Goal: Information Seeking & Learning: Learn about a topic

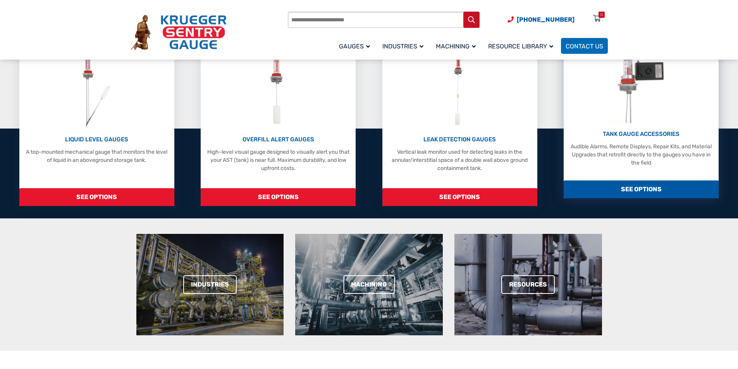
scroll to position [194, 0]
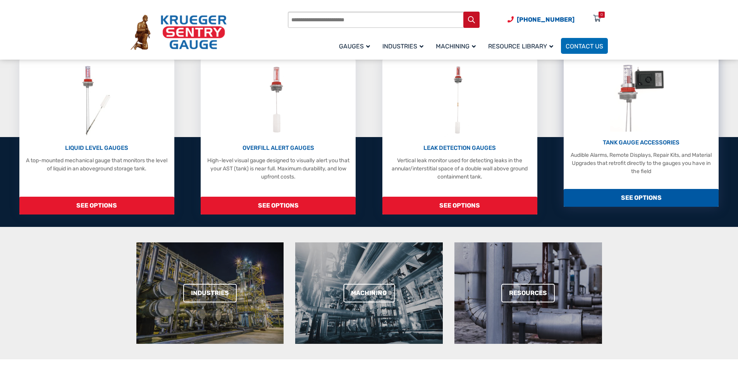
click at [637, 197] on span "SEE OPTIONS" at bounding box center [641, 198] width 155 height 18
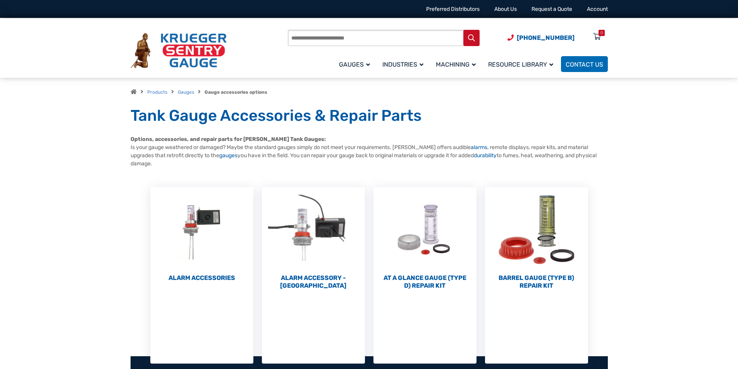
click at [300, 37] on input "Products search" at bounding box center [384, 38] width 192 height 16
type input "**********"
click at [463, 30] on button "Search" at bounding box center [471, 38] width 16 height 16
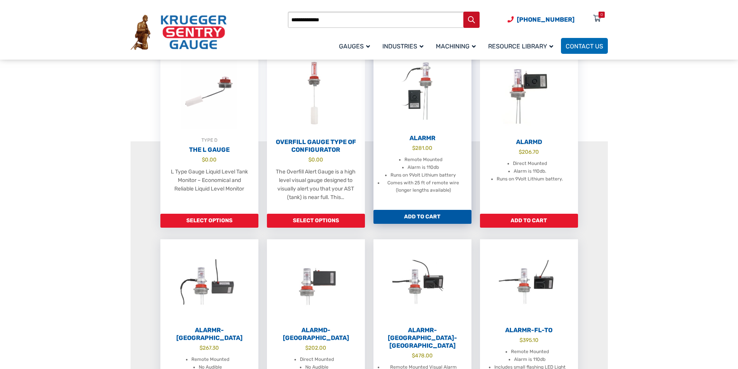
scroll to position [155, 0]
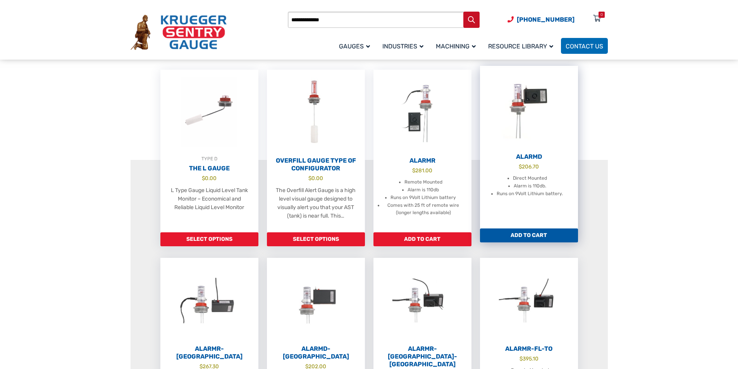
click at [516, 113] on img at bounding box center [529, 108] width 98 height 85
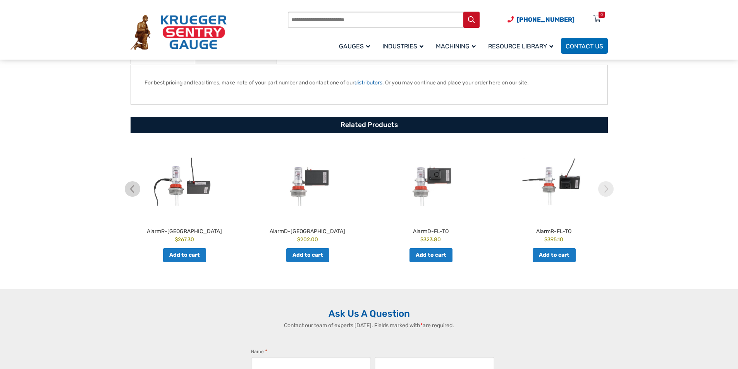
scroll to position [426, 0]
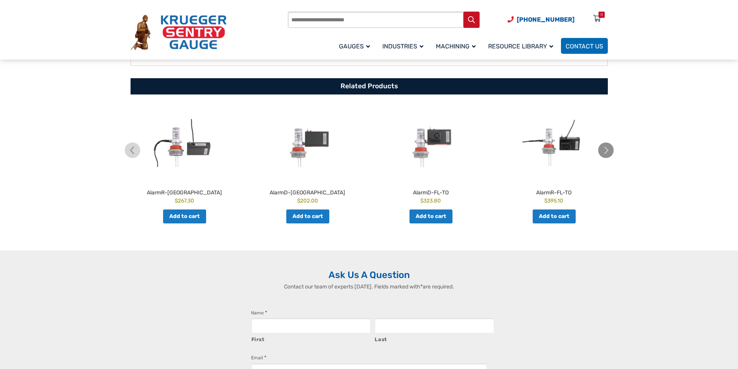
click at [606, 150] on img at bounding box center [605, 150] width 15 height 15
click at [607, 151] on img at bounding box center [605, 150] width 15 height 15
click at [605, 157] on img at bounding box center [605, 150] width 15 height 15
click at [139, 156] on img at bounding box center [132, 150] width 15 height 15
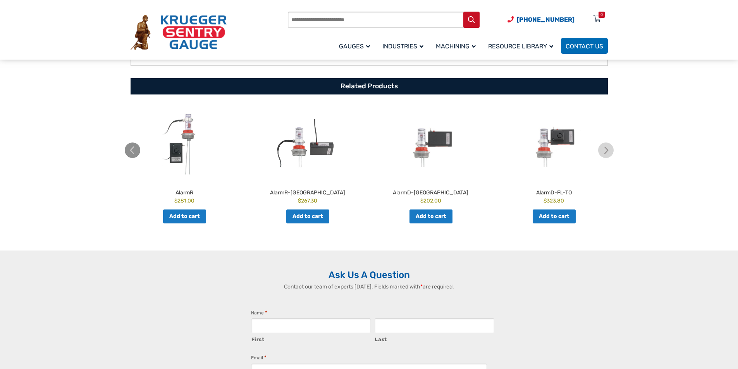
click at [139, 156] on img at bounding box center [132, 150] width 15 height 15
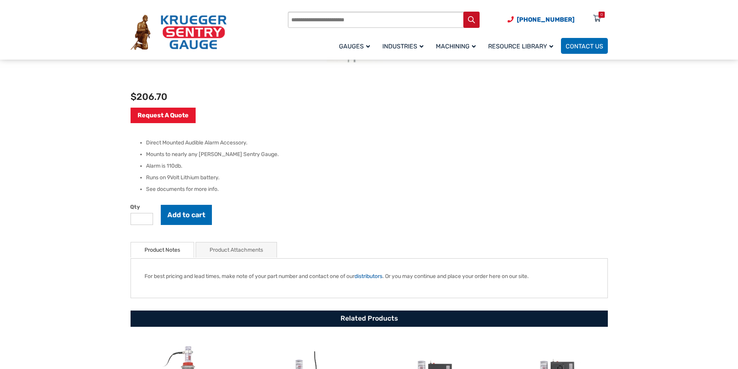
scroll to position [0, 0]
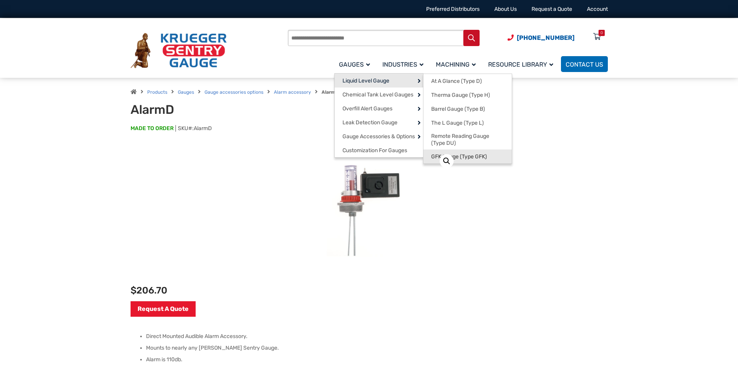
click at [438, 153] on link "GFK Gauge (Type GFK)" at bounding box center [467, 157] width 88 height 14
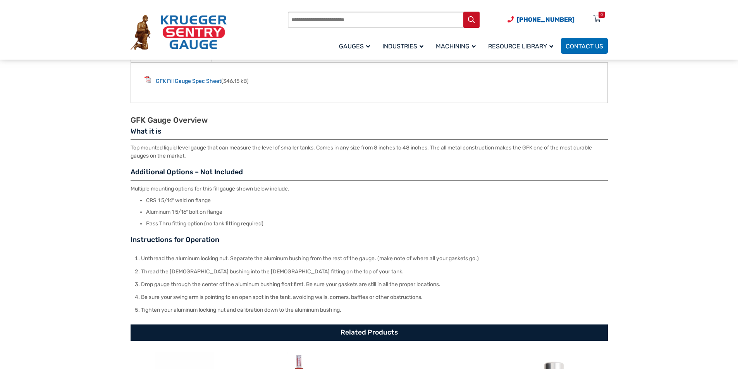
scroll to position [387, 0]
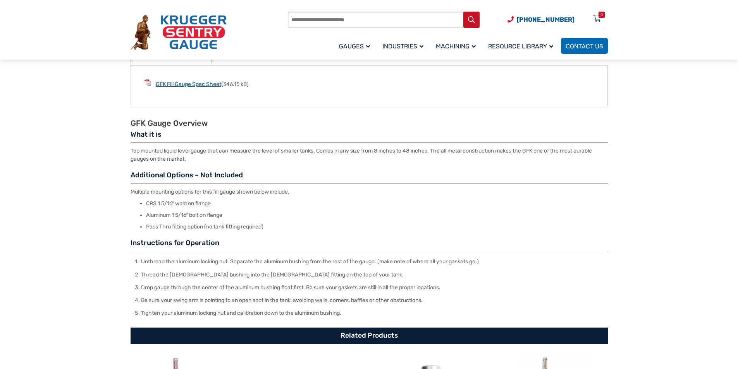
click at [190, 86] on link "GFK Fill Gauge Spec Sheet" at bounding box center [188, 84] width 65 height 7
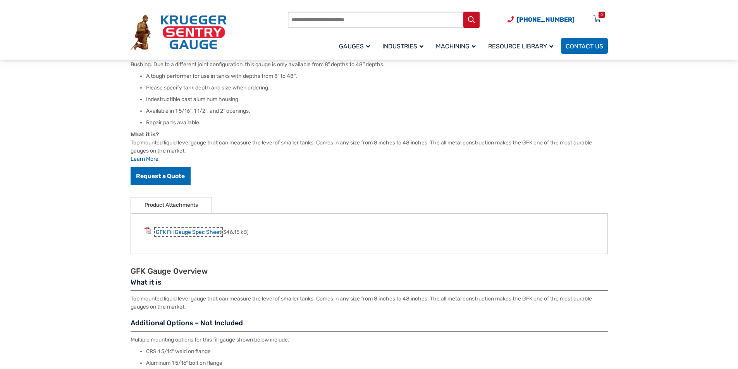
scroll to position [232, 0]
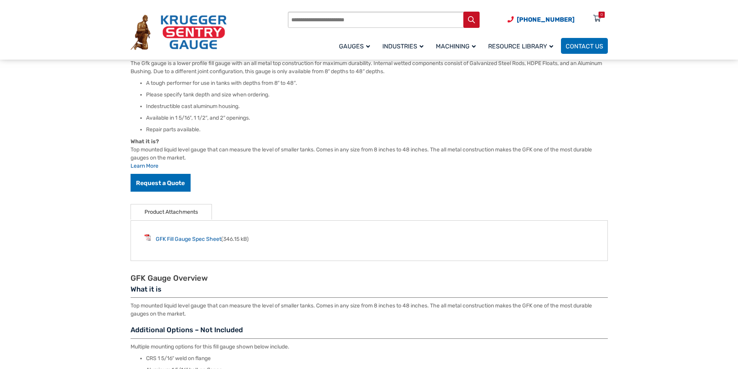
click at [323, 24] on input "Products search" at bounding box center [384, 20] width 192 height 16
type input "*****"
click at [463, 12] on button "Search" at bounding box center [471, 20] width 16 height 16
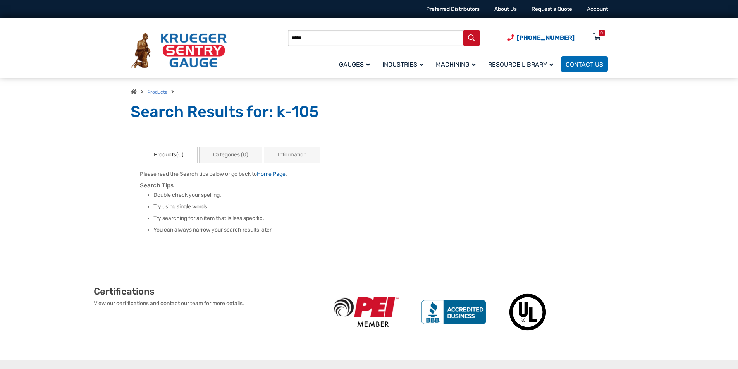
click at [313, 39] on input "*****" at bounding box center [384, 38] width 192 height 16
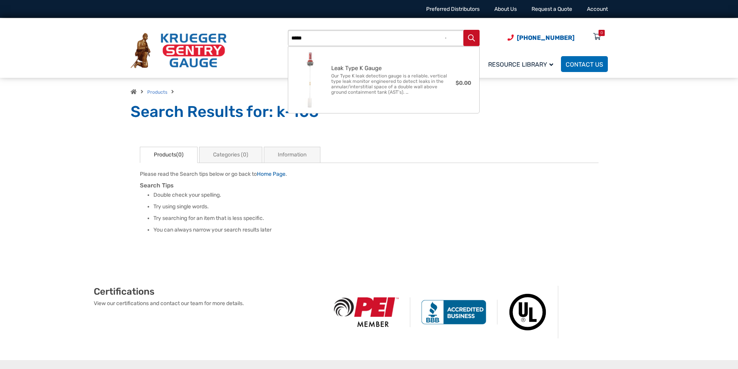
type input "*****"
click at [463, 30] on button "Search" at bounding box center [471, 38] width 16 height 16
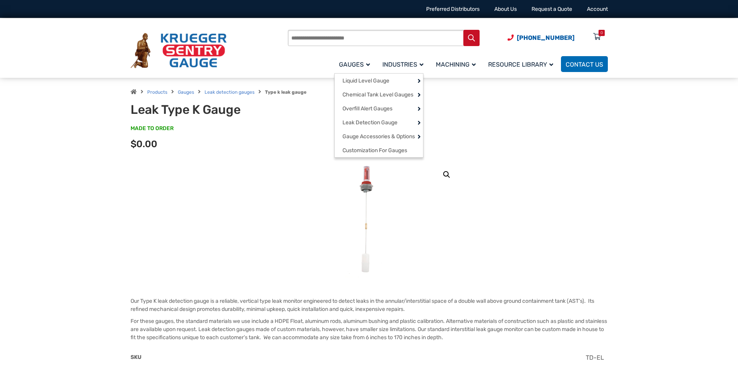
click at [364, 65] on span "Gauges" at bounding box center [354, 64] width 31 height 7
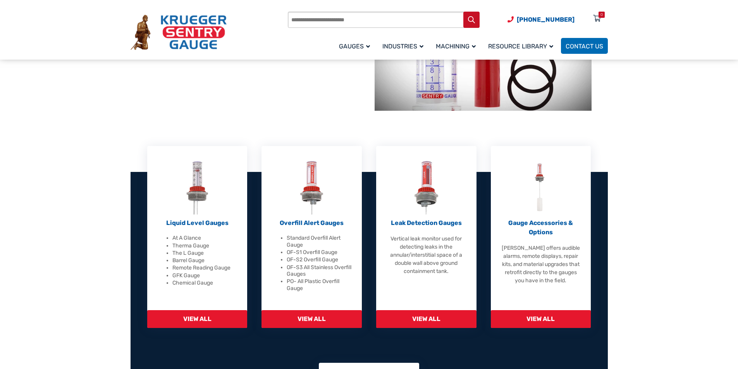
scroll to position [155, 0]
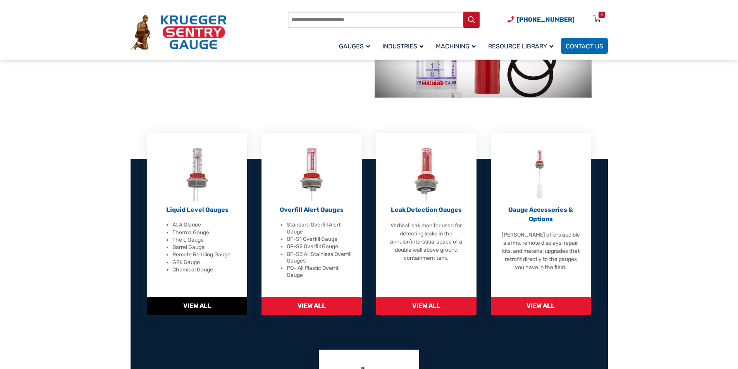
click at [194, 181] on img at bounding box center [197, 174] width 25 height 53
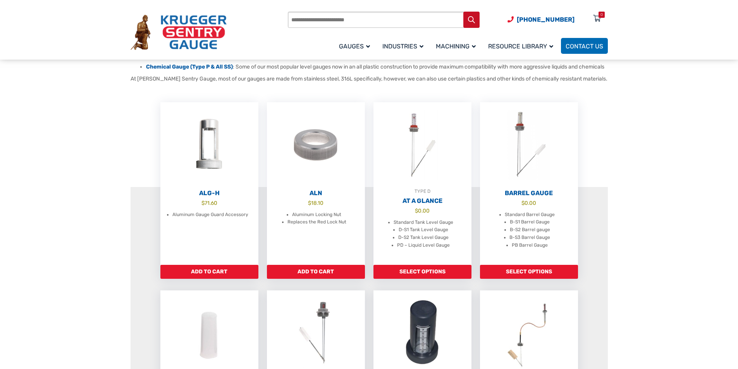
scroll to position [232, 0]
